Goal: Transaction & Acquisition: Book appointment/travel/reservation

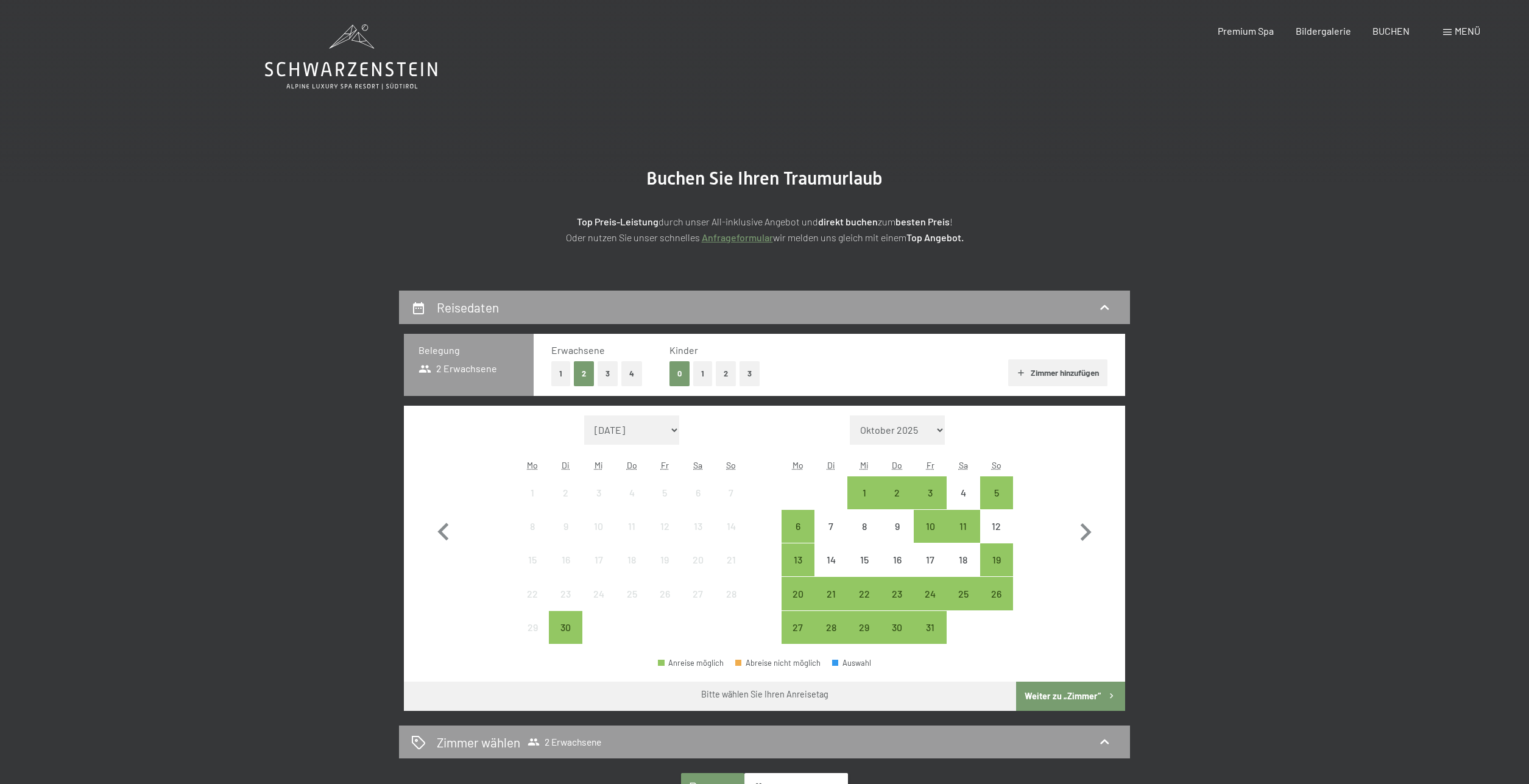
click at [1452, 30] on div "Menü" at bounding box center [1462, 31] width 37 height 14
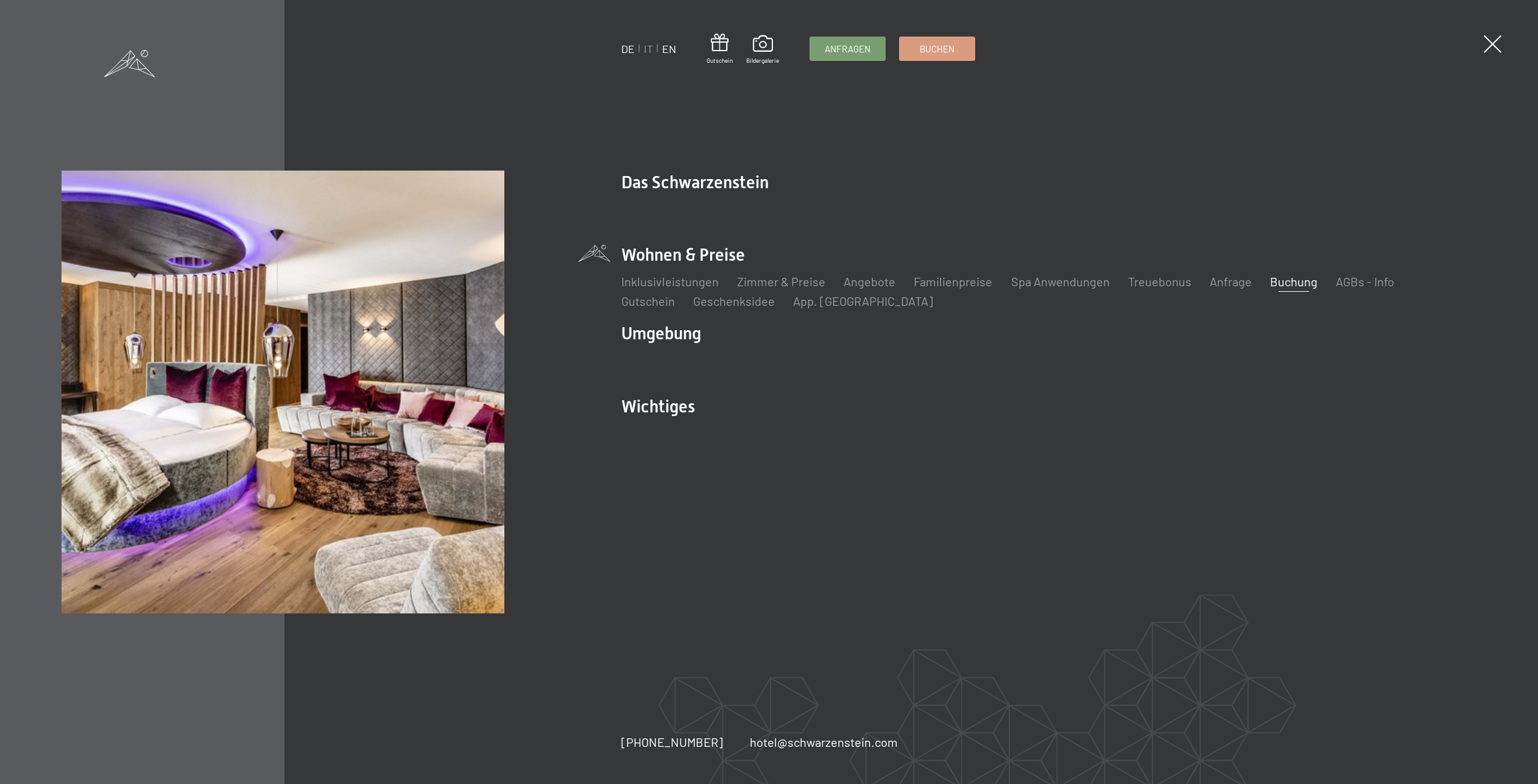
click at [667, 50] on link "EN" at bounding box center [669, 48] width 14 height 14
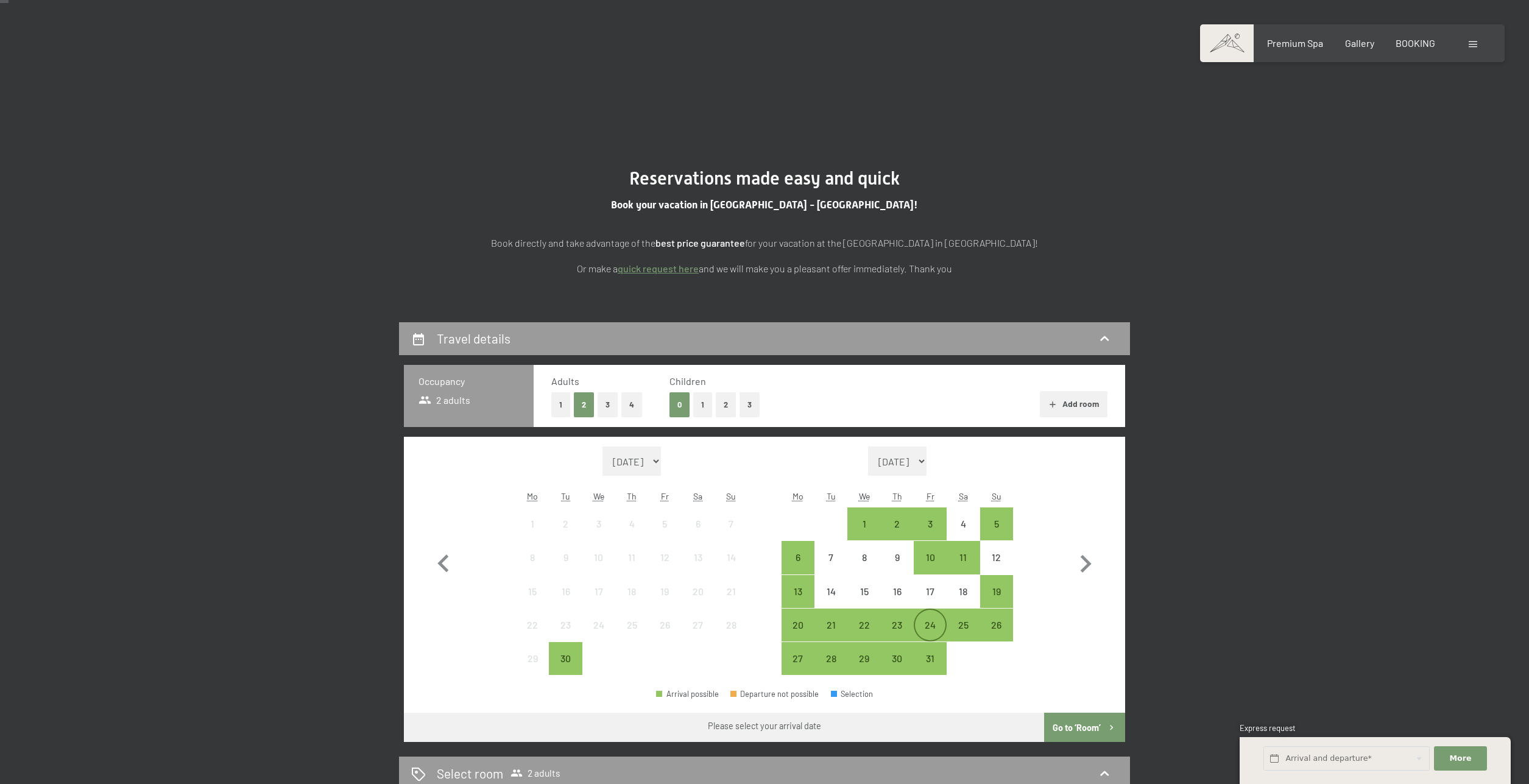
scroll to position [73, 0]
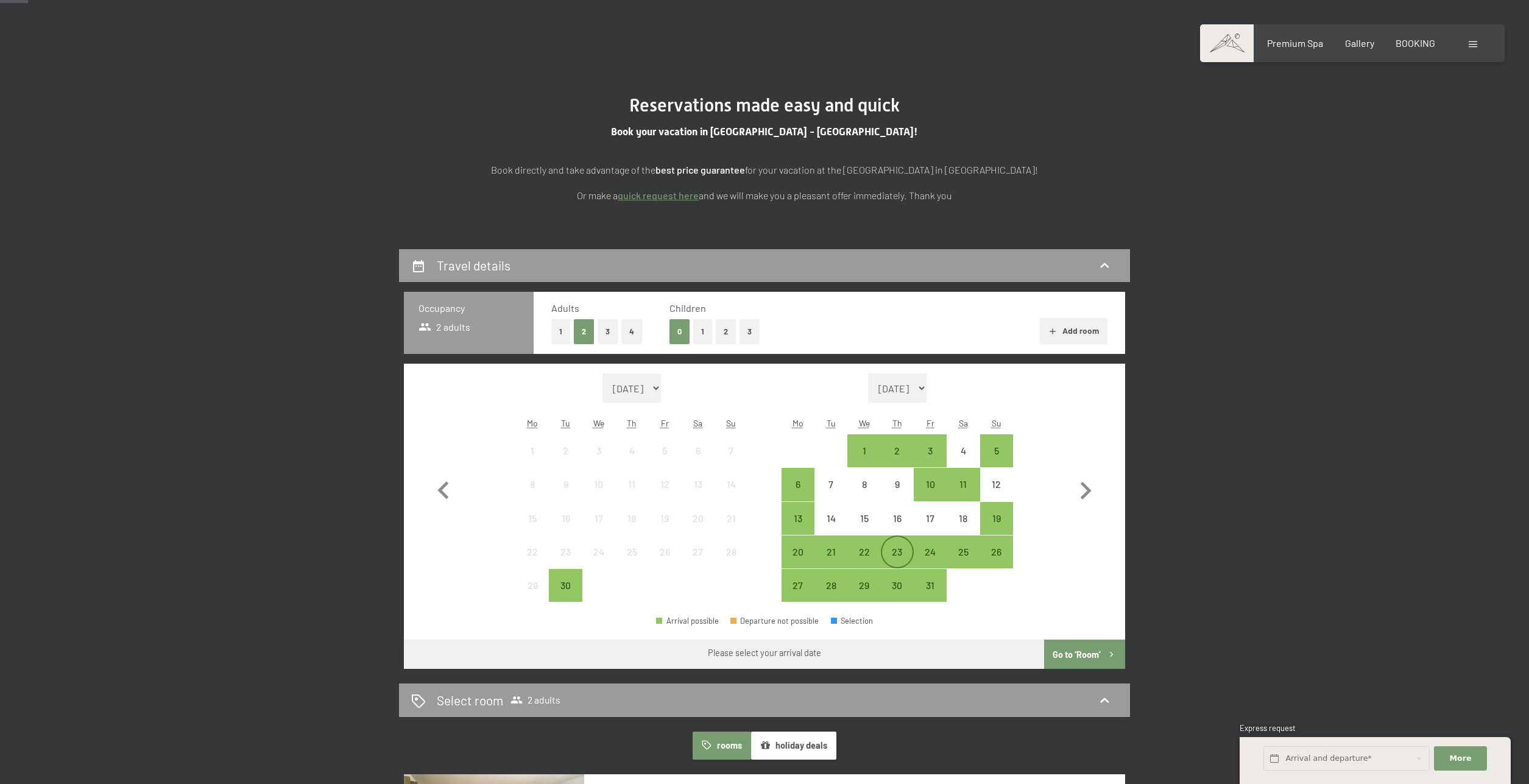
click at [892, 548] on div "23" at bounding box center [898, 562] width 31 height 31
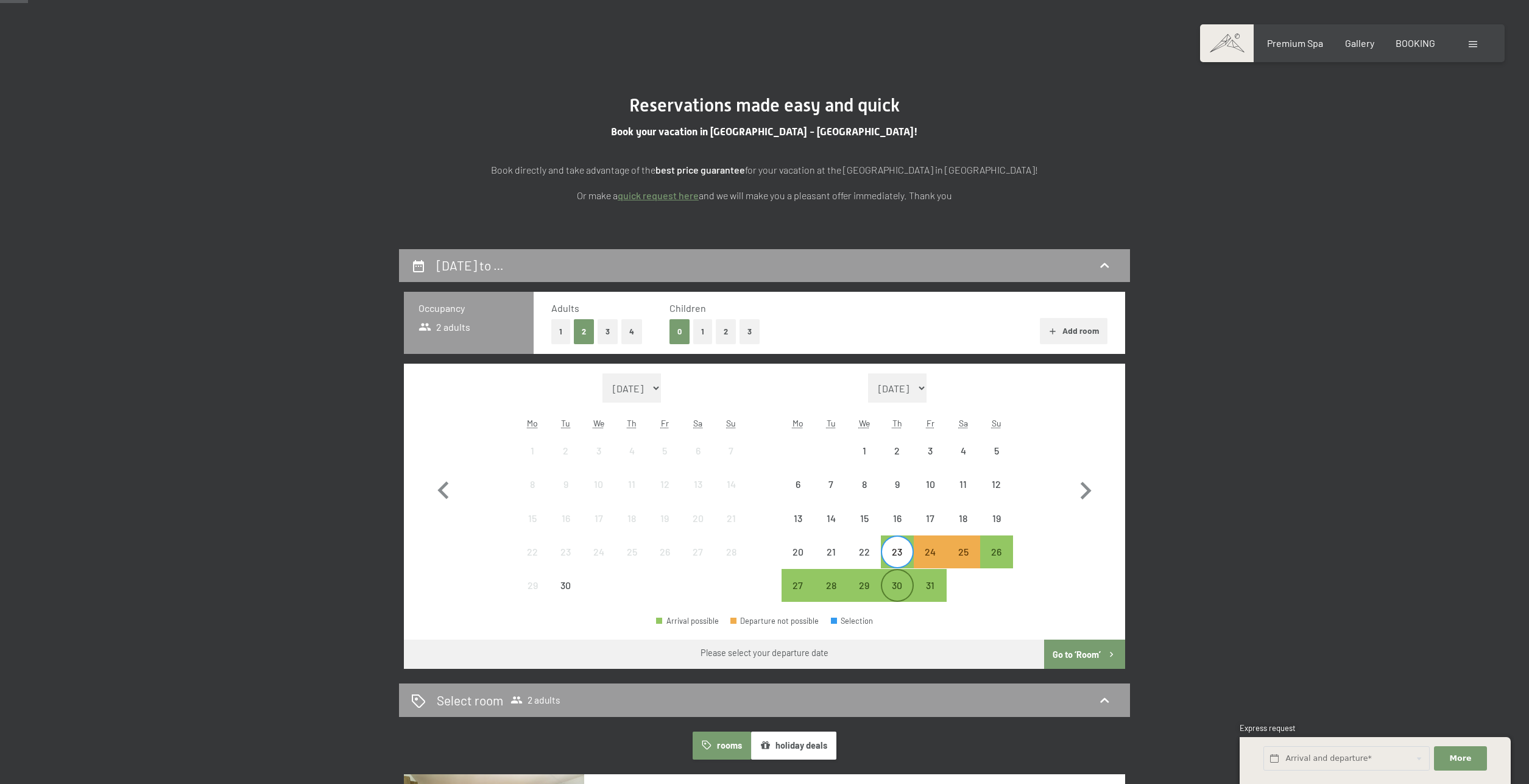
click at [892, 582] on div "30" at bounding box center [898, 595] width 31 height 31
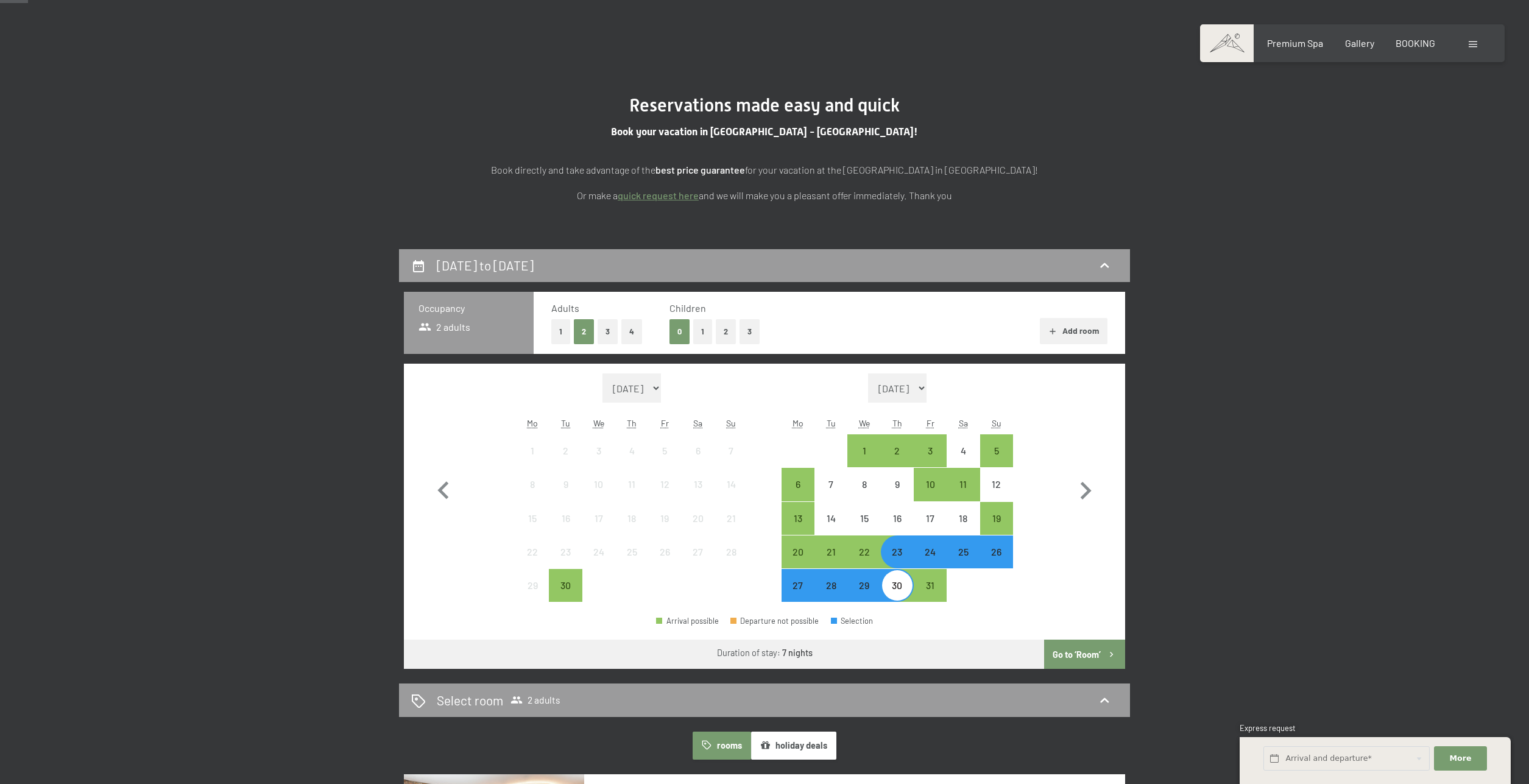
click at [1060, 651] on button "Go to ‘Room’" at bounding box center [1084, 654] width 81 height 29
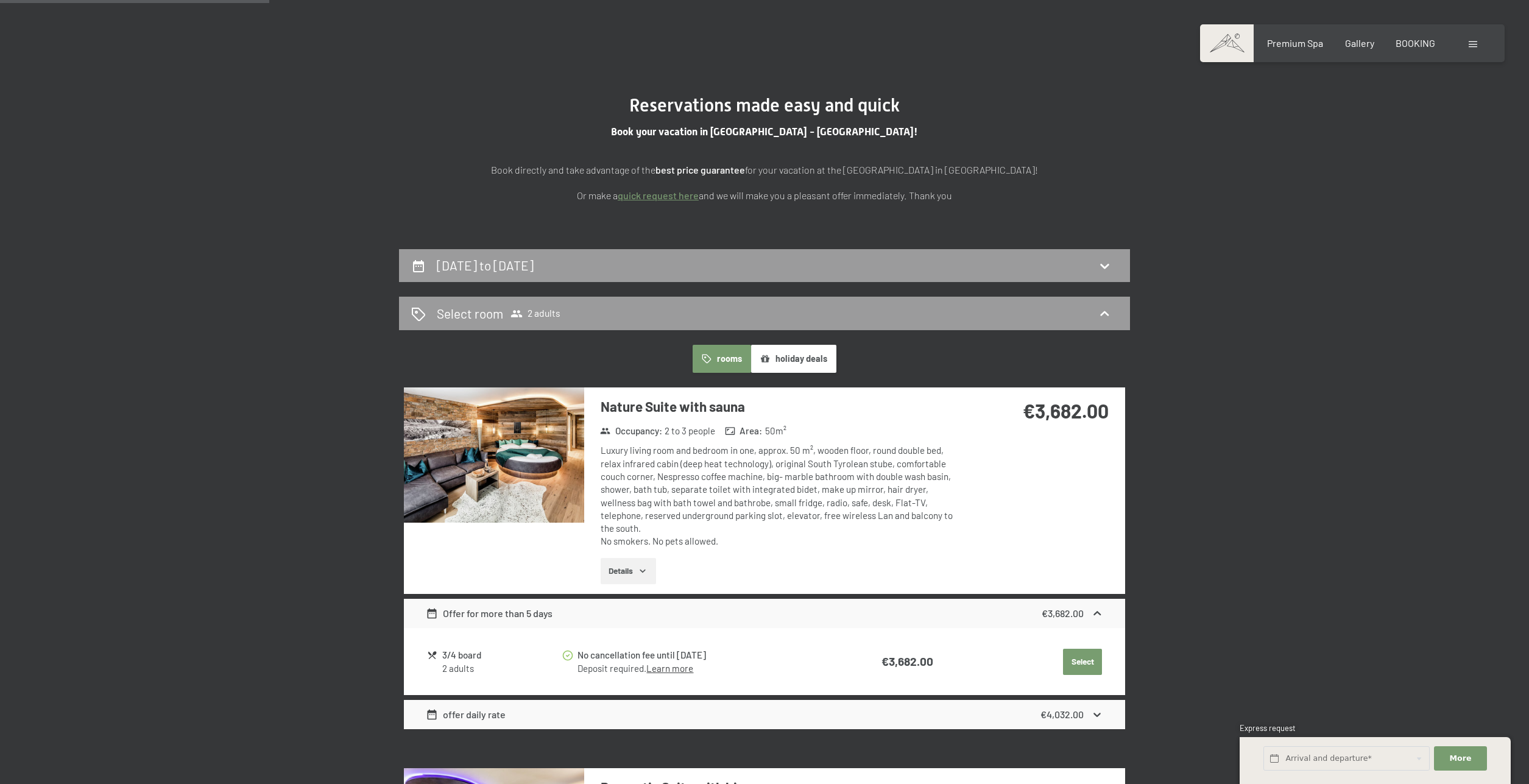
scroll to position [322, 0]
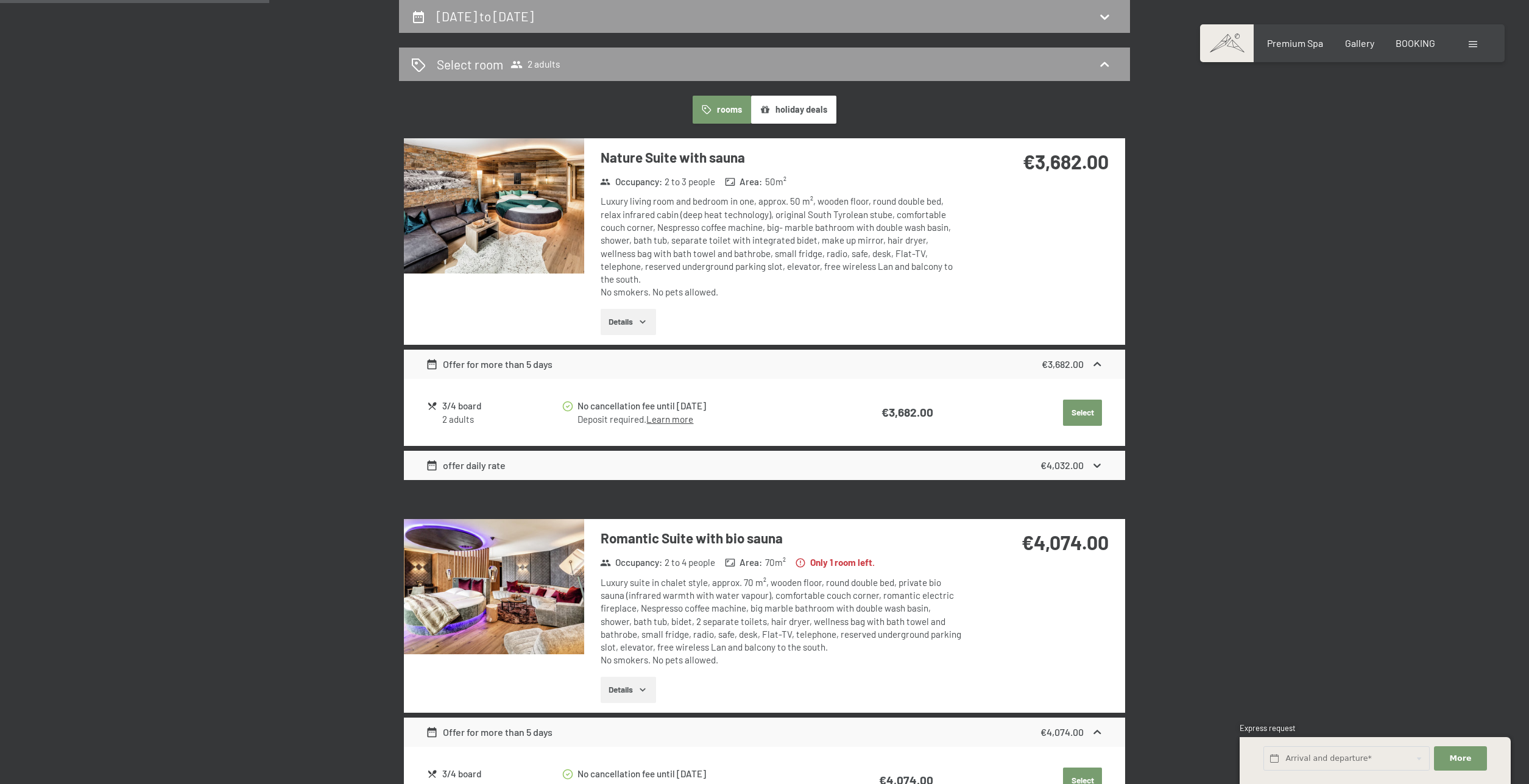
click at [1094, 407] on button "Select" at bounding box center [1083, 413] width 39 height 27
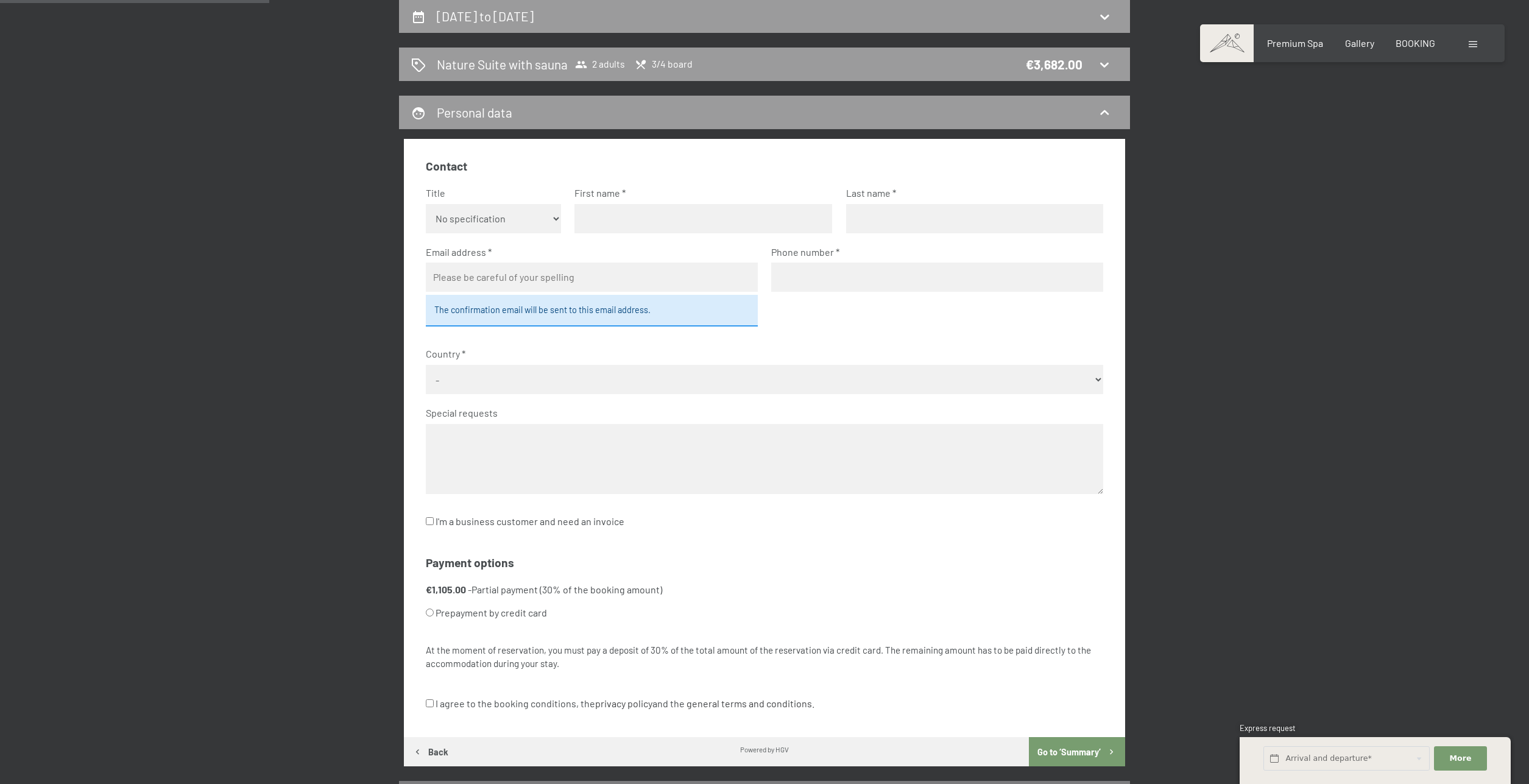
click at [516, 616] on label "Prepayment by credit card" at bounding box center [750, 612] width 649 height 23
click at [434, 616] on input "Prepayment by credit card" at bounding box center [430, 611] width 8 height 8
radio input "true"
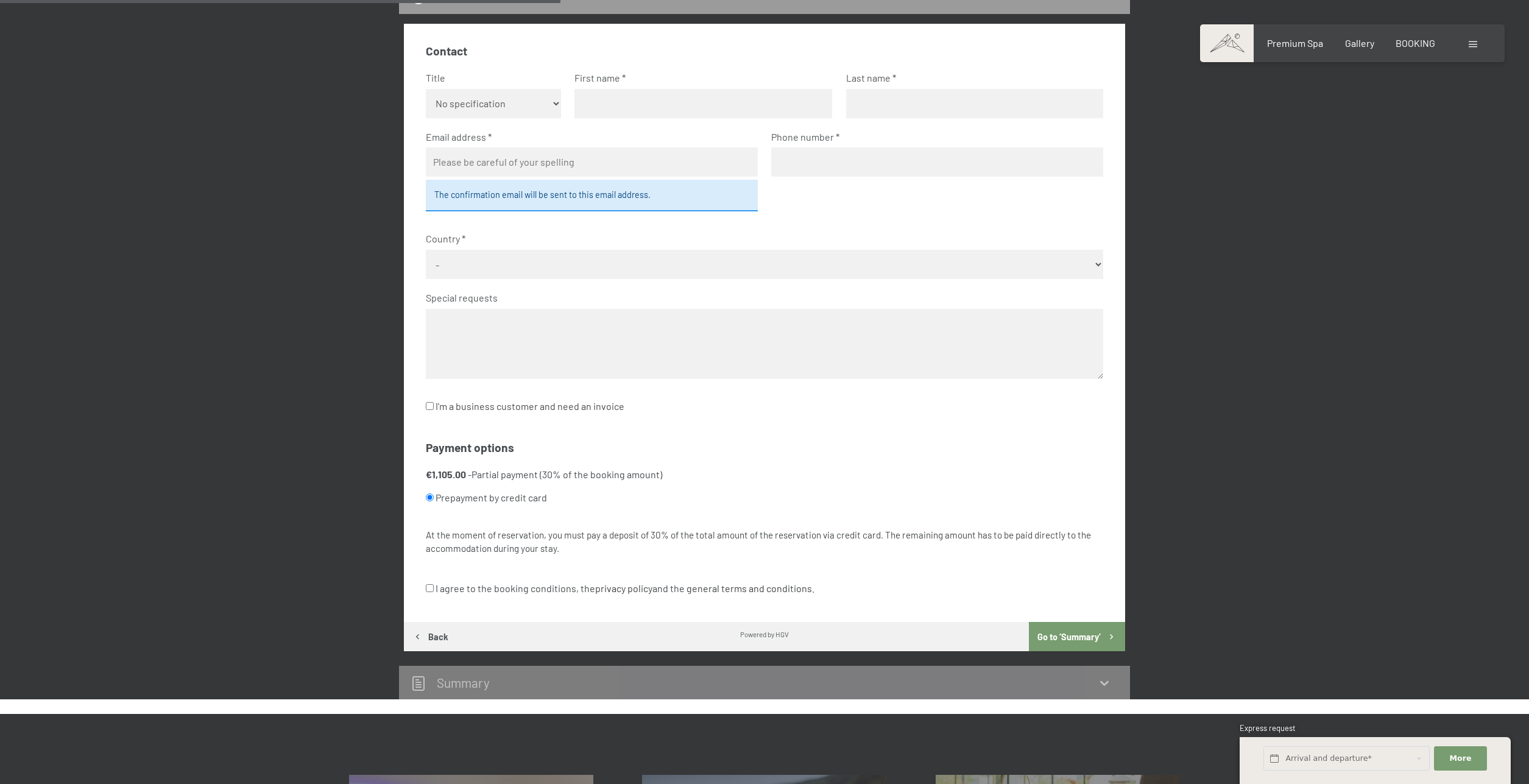
scroll to position [469, 0]
